Goal: Task Accomplishment & Management: Use online tool/utility

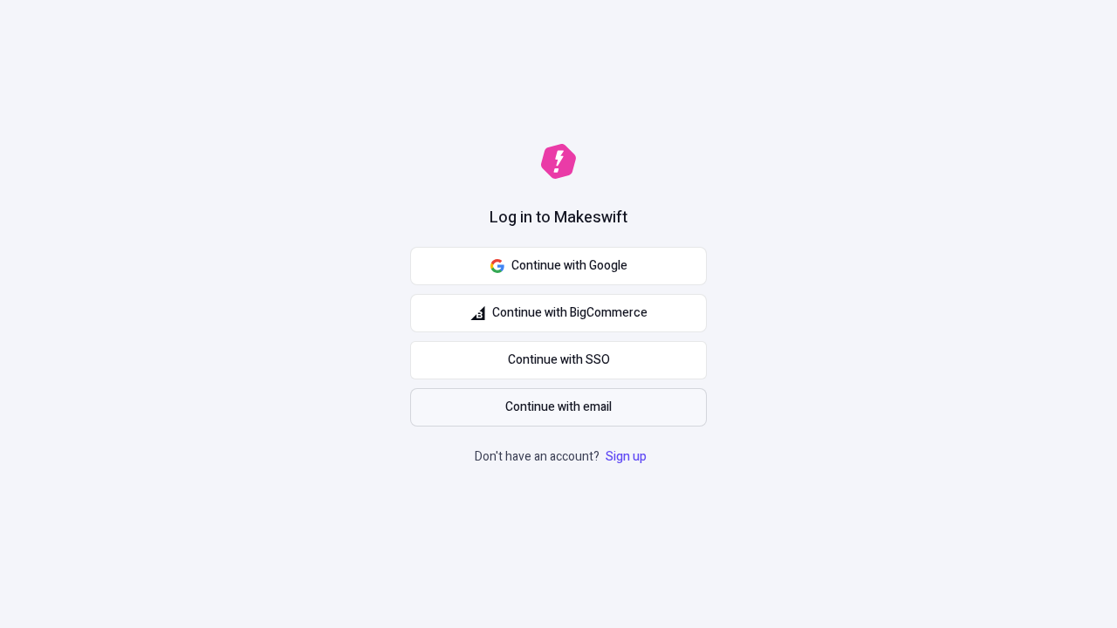
click at [558, 407] on span "Continue with email" at bounding box center [558, 407] width 106 height 19
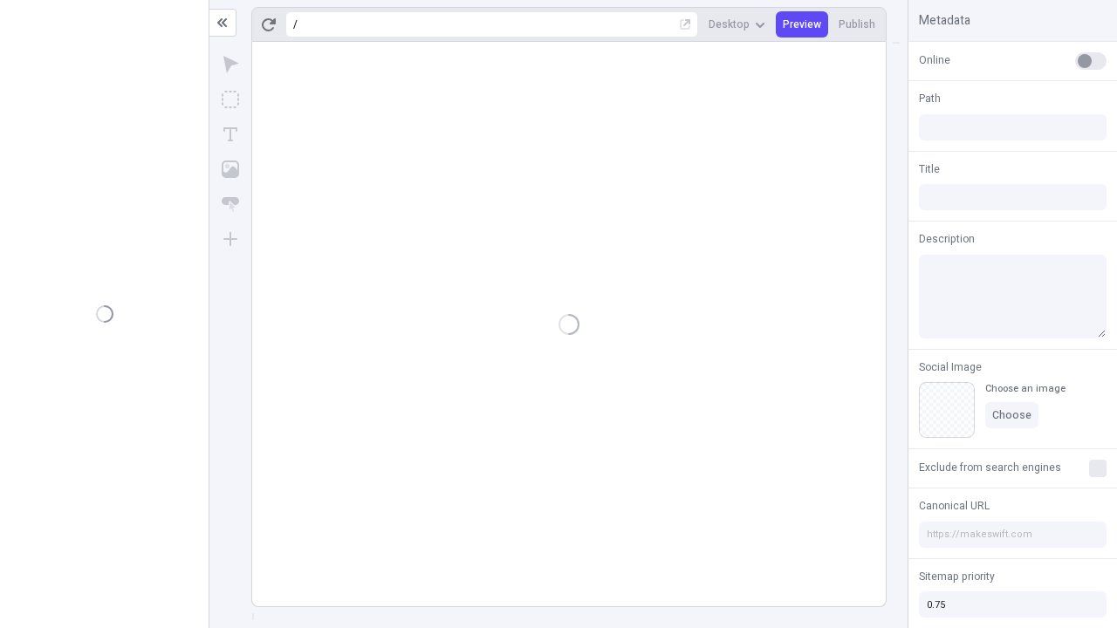
type input "/deep-link-soluta"
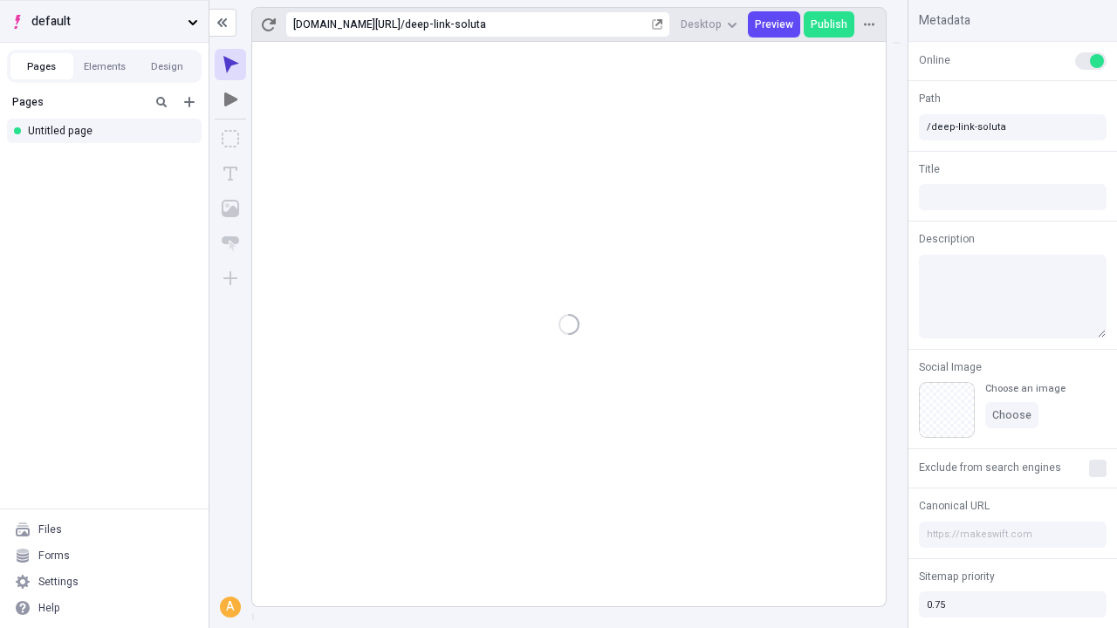
click at [104, 21] on span "default" at bounding box center [105, 21] width 149 height 19
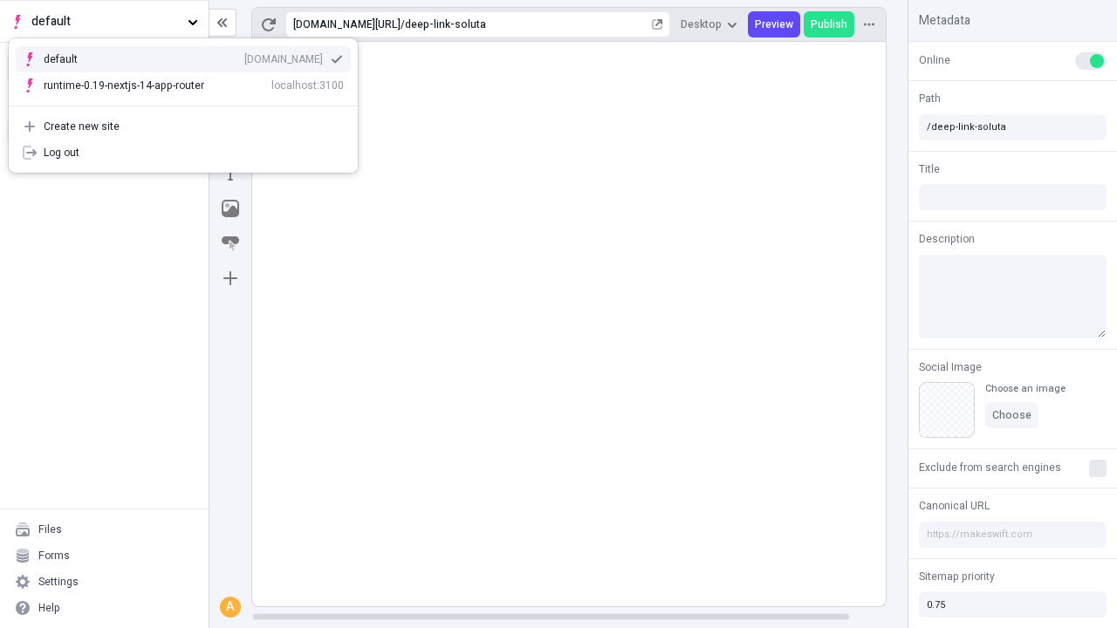
click at [244, 56] on div "[DOMAIN_NAME]" at bounding box center [283, 59] width 79 height 14
click at [189, 102] on icon "Add new" at bounding box center [189, 102] width 10 height 10
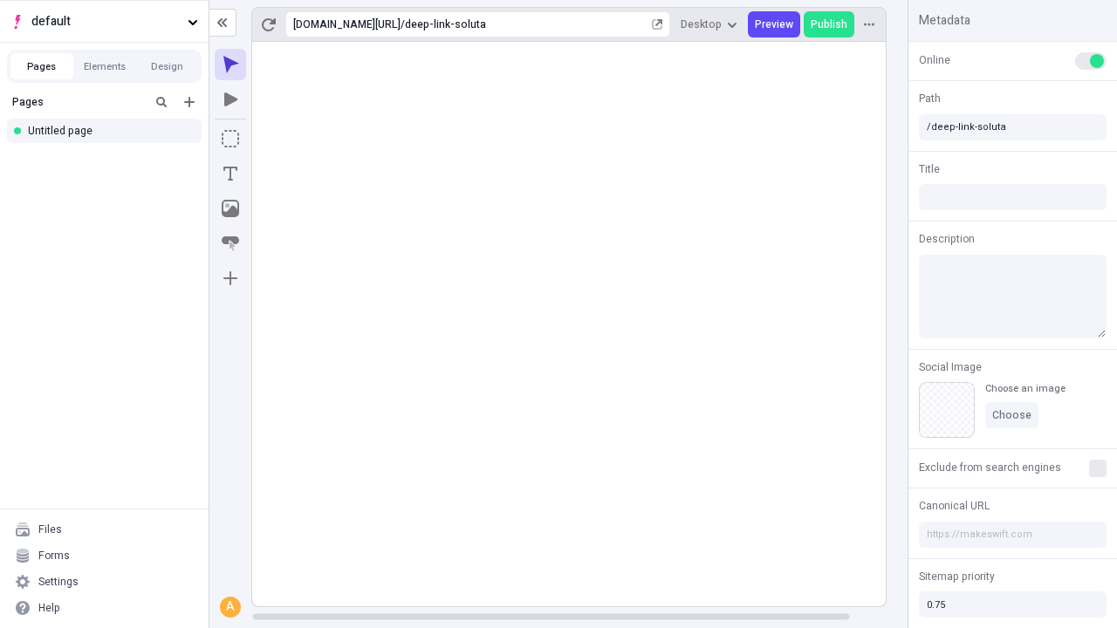
click at [109, 159] on div "Blank page" at bounding box center [108, 160] width 167 height 26
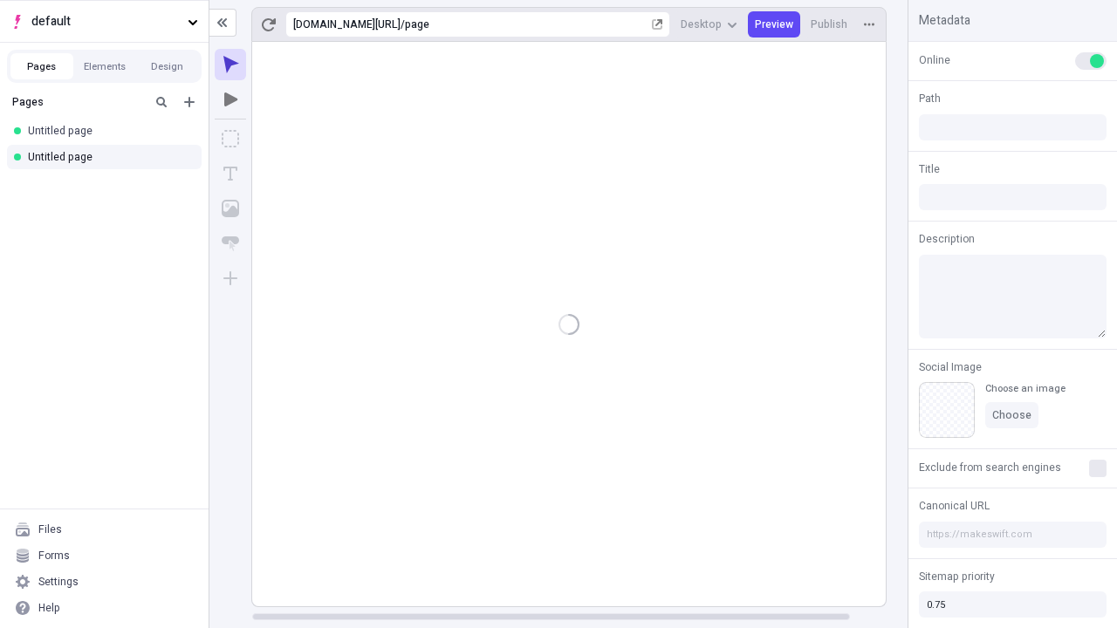
type input "/page"
